Goal: Information Seeking & Learning: Find contact information

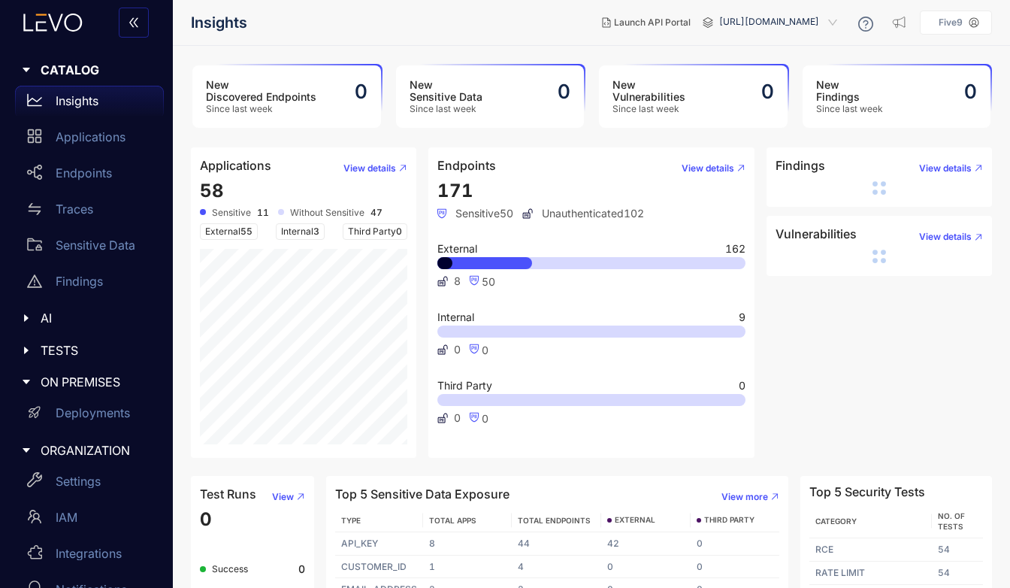
click at [978, 20] on icon at bounding box center [975, 23] width 10 height 10
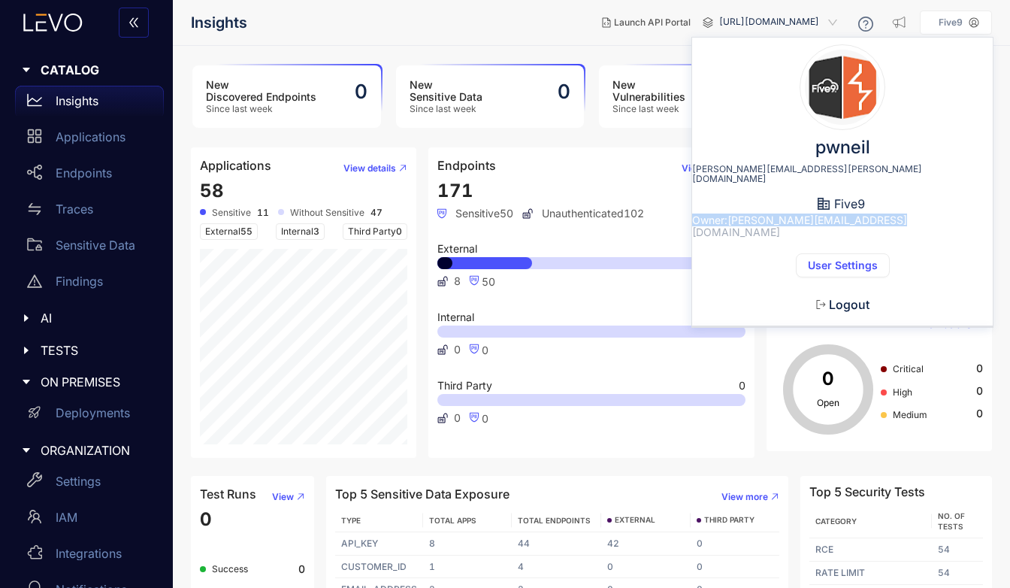
drag, startPoint x: 734, startPoint y: 208, endPoint x: 938, endPoint y: 210, distance: 204.5
click at [947, 211] on div "pwneil [PERSON_NAME][EMAIL_ADDRESS][PERSON_NAME][DOMAIN_NAME] Five9 Owner: [PER…" at bounding box center [842, 188] width 301 height 277
copy span "Owner: [PERSON_NAME][EMAIL_ADDRESS][DOMAIN_NAME]"
click at [1006, 26] on div "Insights Launch API Portal [URL][DOMAIN_NAME] Five9 pwneil [PERSON_NAME][EMAIL_…" at bounding box center [591, 23] width 837 height 46
